Goal: Task Accomplishment & Management: Manage account settings

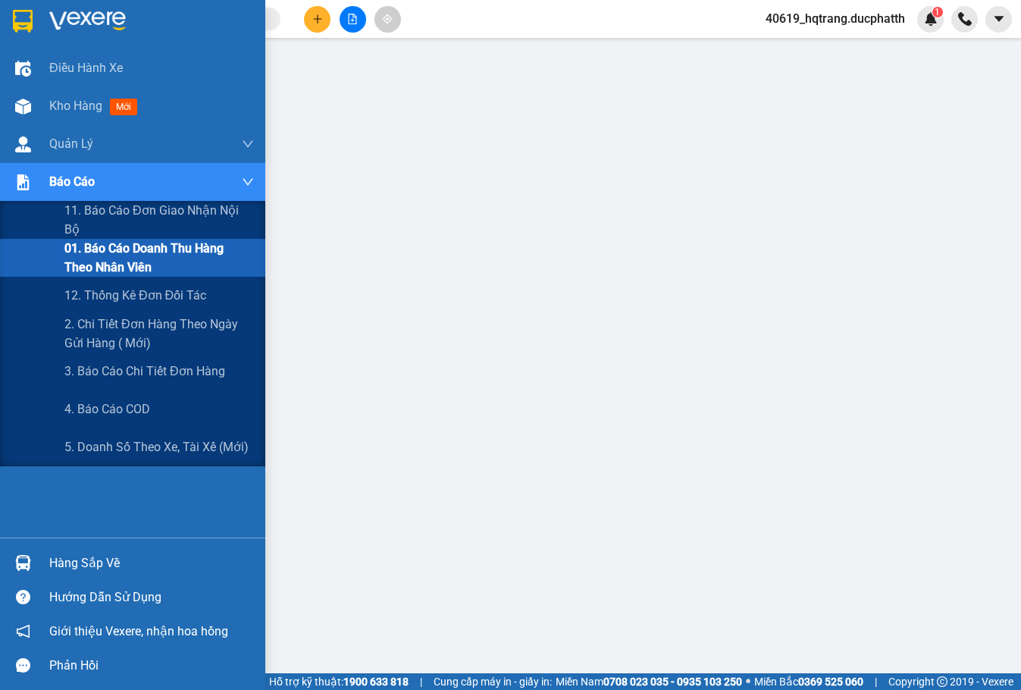
click at [108, 255] on span "01. Báo cáo doanh thu hàng theo nhân viên" at bounding box center [159, 258] width 190 height 38
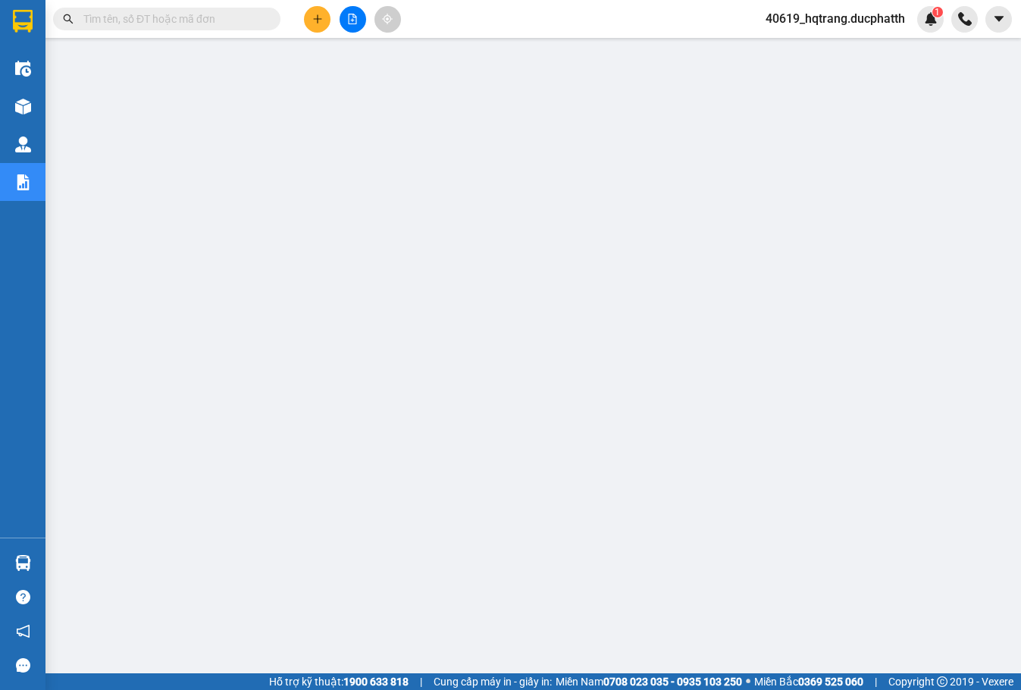
click at [883, 17] on span "40619_hqtrang.ducphatth" at bounding box center [836, 18] width 164 height 19
click at [808, 44] on span "Đăng xuất" at bounding box center [841, 47] width 133 height 17
